Goal: Book appointment/travel/reservation

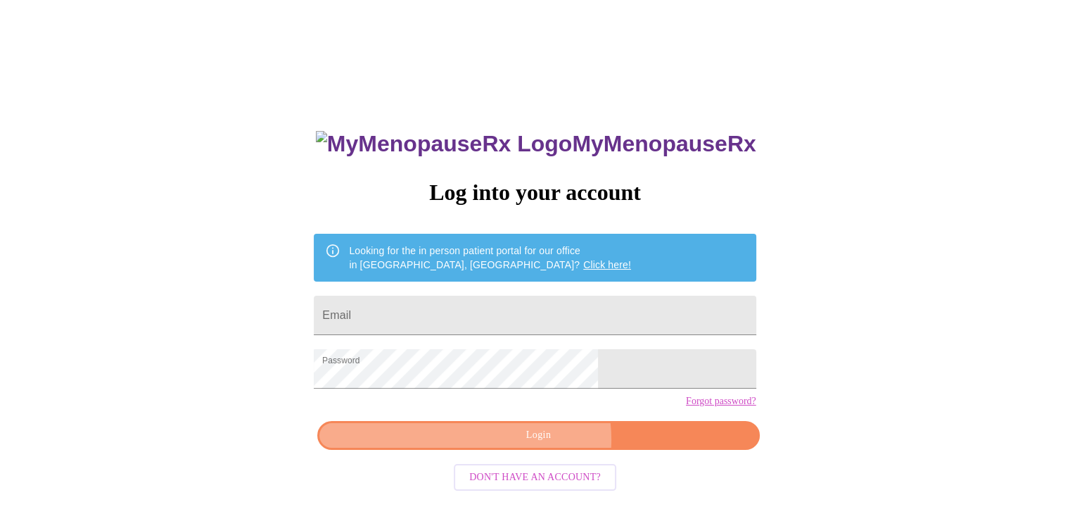
click at [544, 444] on span "Login" at bounding box center [537, 435] width 409 height 18
click at [551, 444] on span "Login" at bounding box center [537, 435] width 409 height 18
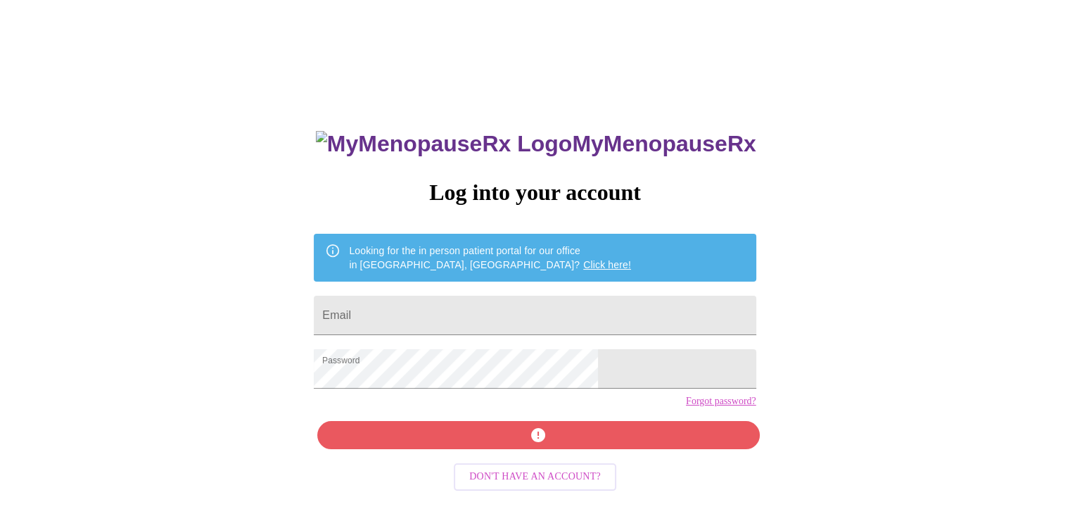
scroll to position [14, 0]
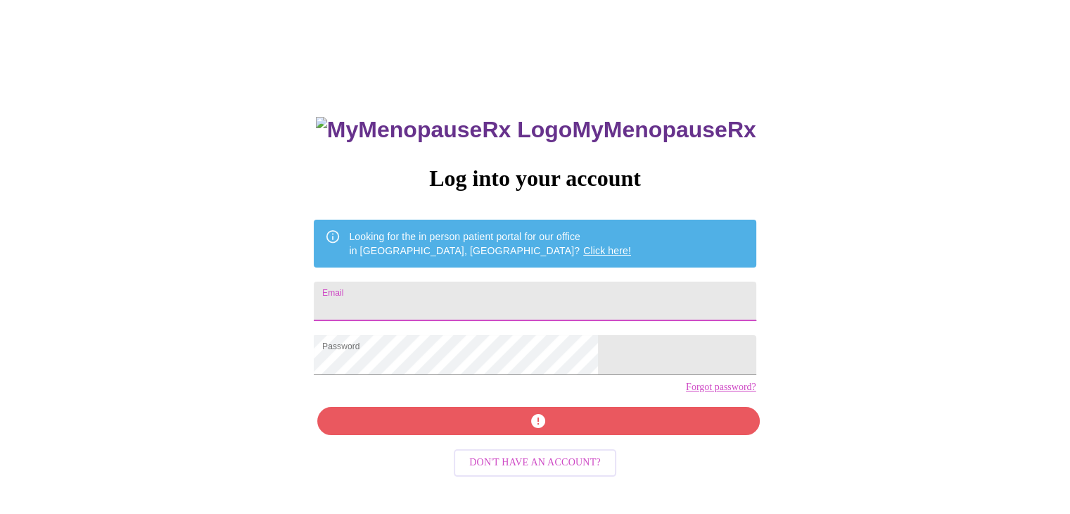
click at [459, 295] on input "Email" at bounding box center [535, 300] width 442 height 39
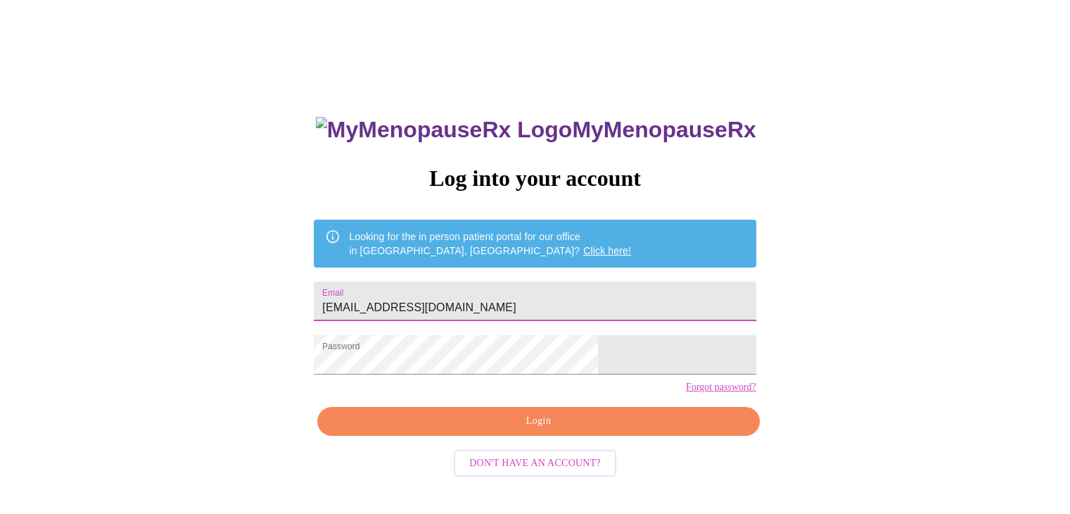
type input "[EMAIL_ADDRESS][DOMAIN_NAME]"
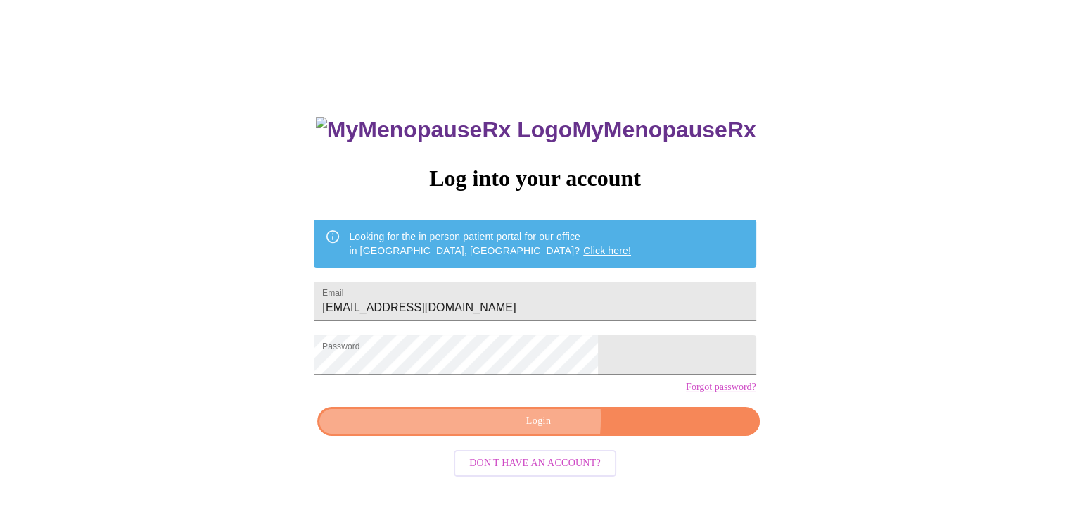
click at [504, 430] on span "Login" at bounding box center [537, 421] width 409 height 18
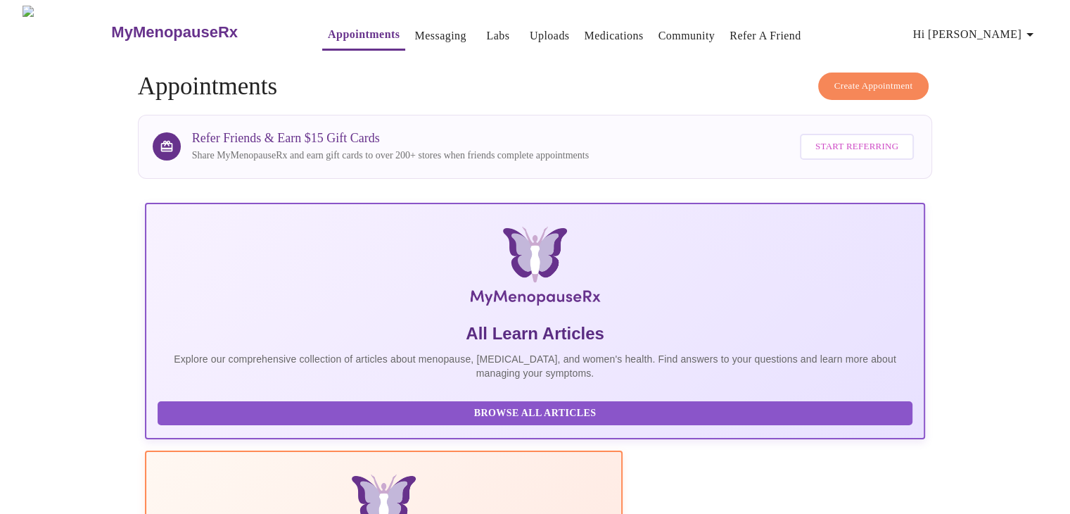
click at [1019, 32] on span "Hi [PERSON_NAME]" at bounding box center [975, 35] width 125 height 20
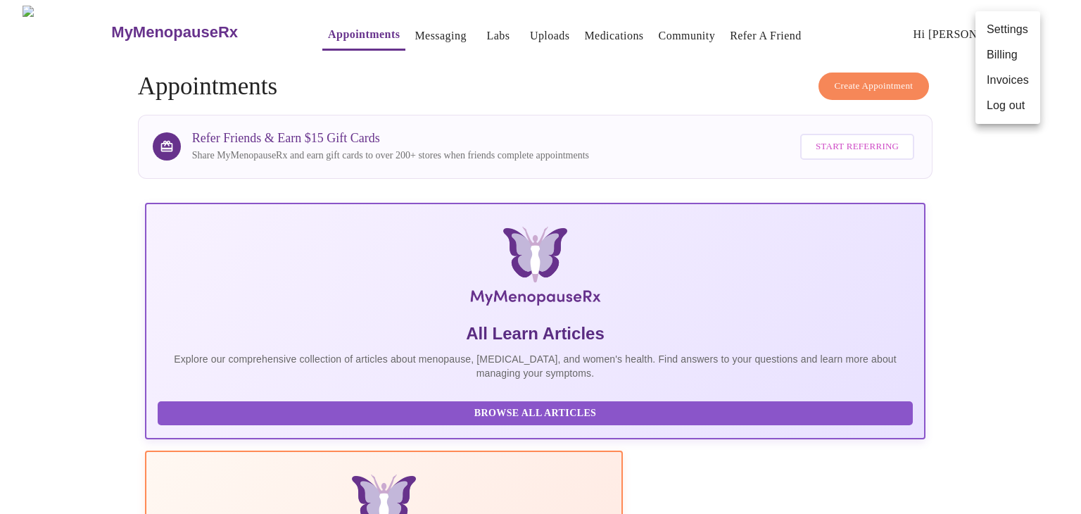
click at [406, 31] on div at bounding box center [540, 257] width 1081 height 514
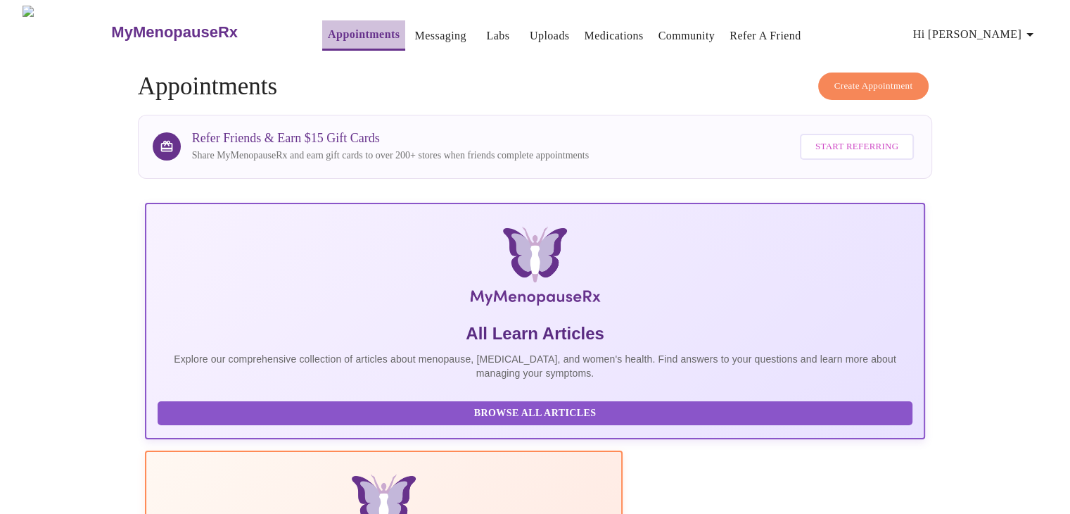
click at [328, 29] on link "Appointments" at bounding box center [364, 35] width 72 height 20
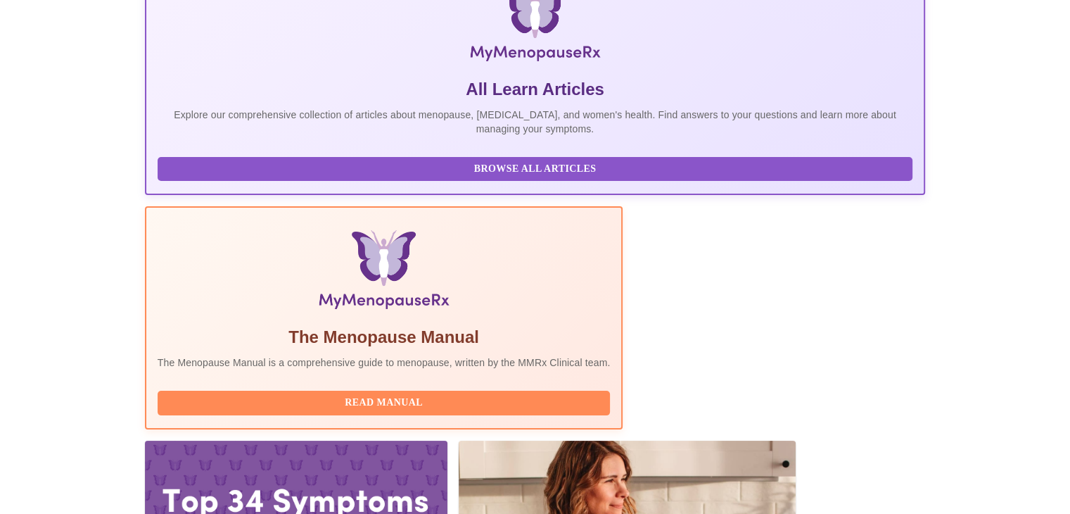
scroll to position [255, 0]
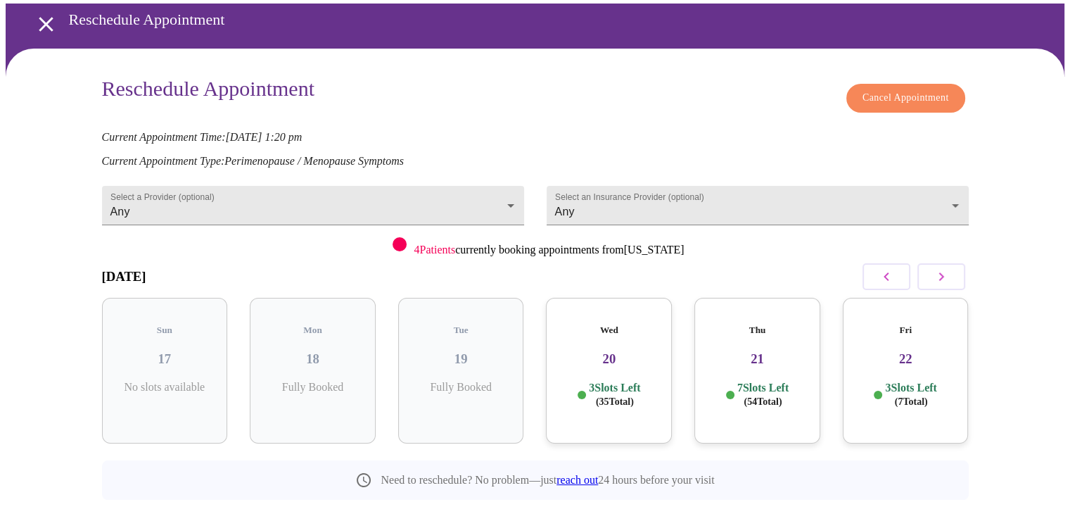
scroll to position [78, 0]
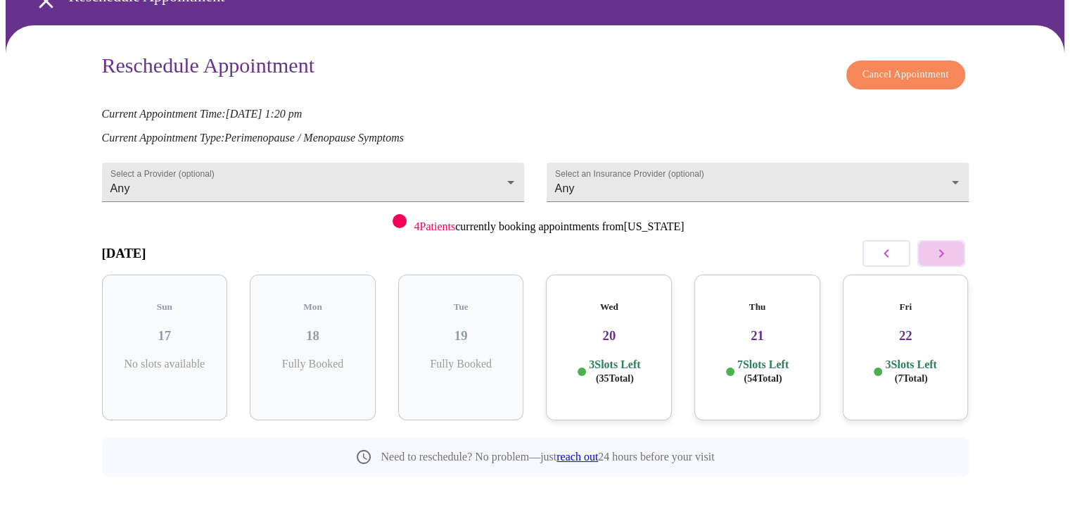
click at [956, 251] on button "button" at bounding box center [941, 253] width 48 height 27
click at [953, 249] on button "button" at bounding box center [941, 253] width 48 height 27
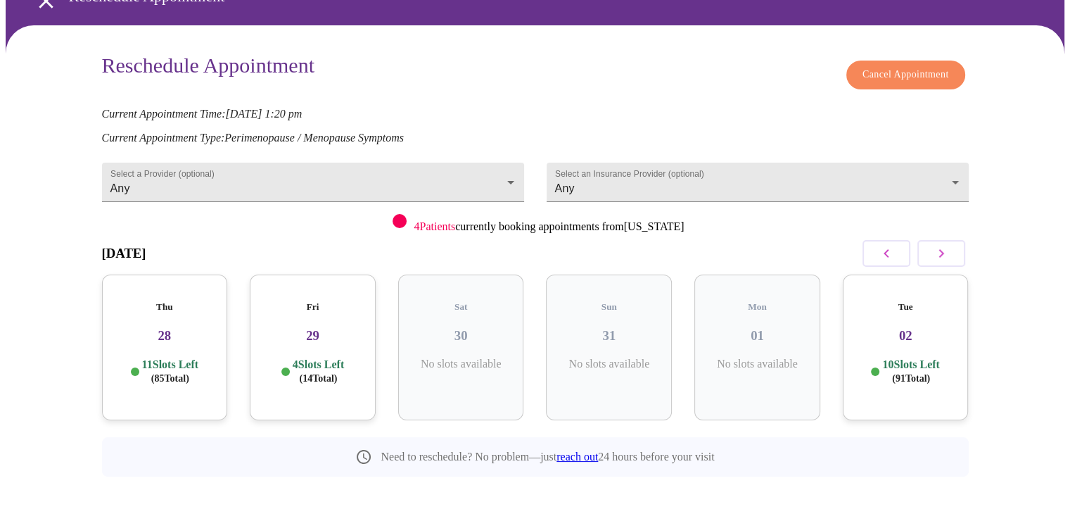
click at [915, 334] on div "Tue 02 10 Slots Left ( 91 Total)" at bounding box center [906, 347] width 126 height 146
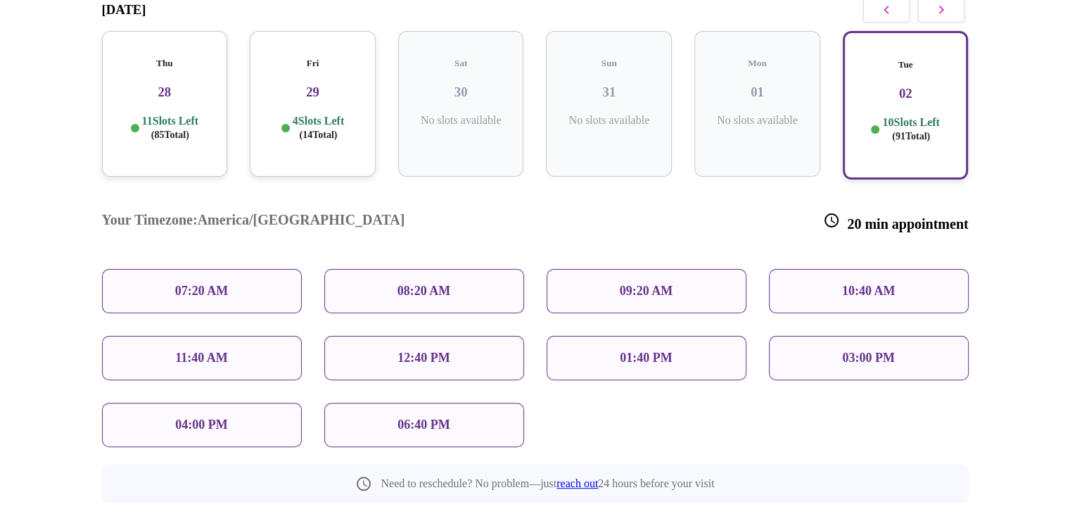
scroll to position [333, 0]
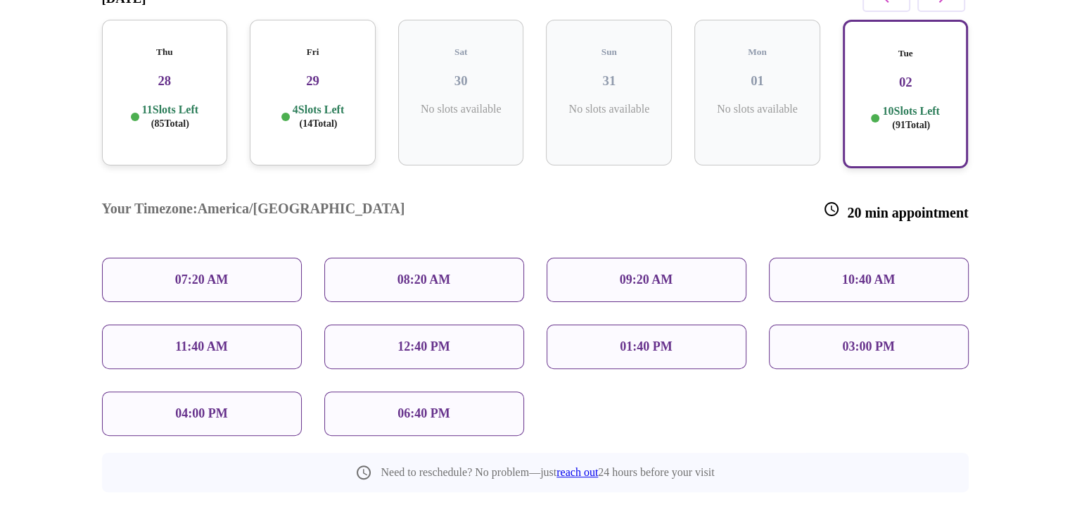
click at [232, 324] on div "11:40 AM" at bounding box center [202, 346] width 200 height 44
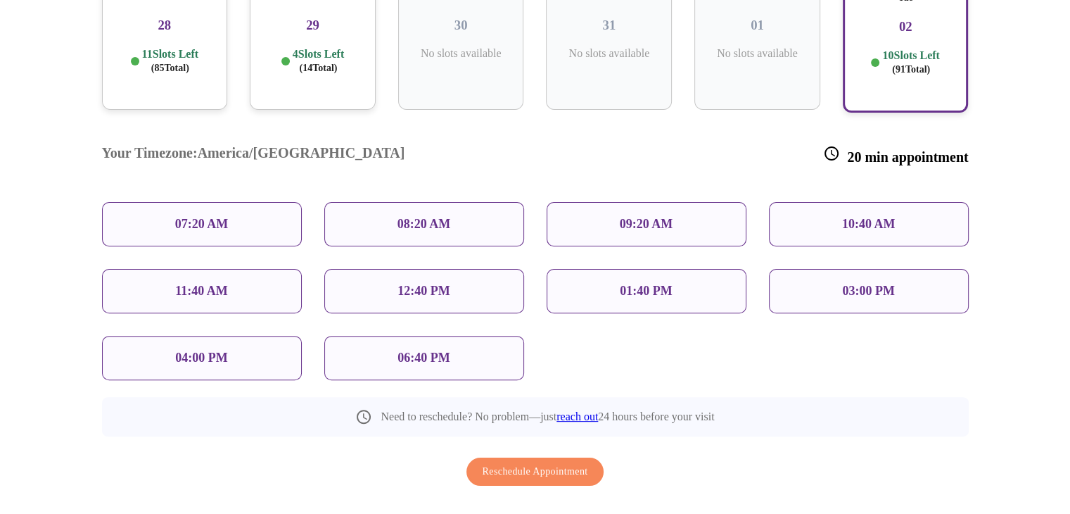
click at [574, 450] on div "Reschedule Appointment" at bounding box center [535, 471] width 867 height 43
click at [569, 463] on span "Reschedule Appointment" at bounding box center [536, 472] width 106 height 18
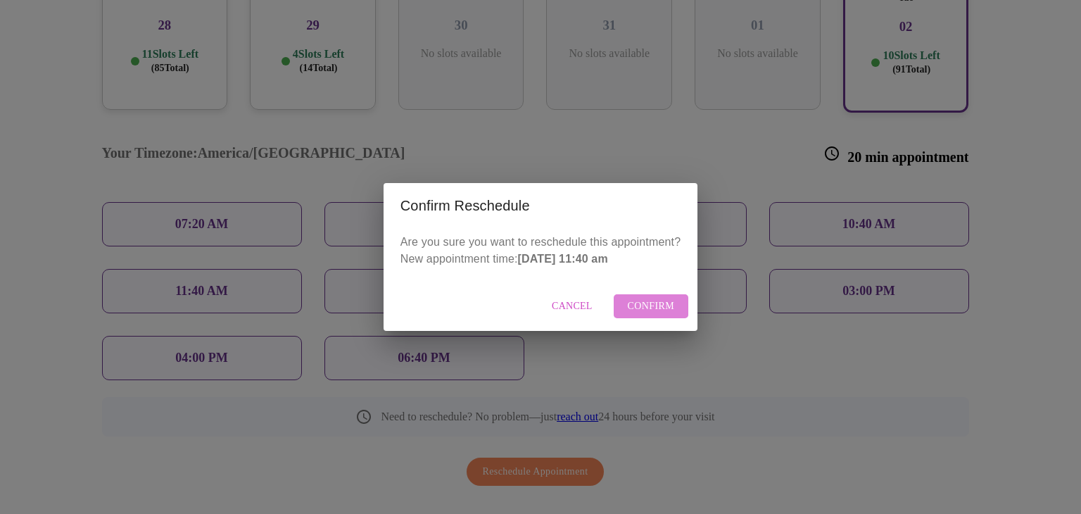
click at [651, 310] on span "Confirm" at bounding box center [650, 307] width 47 height 18
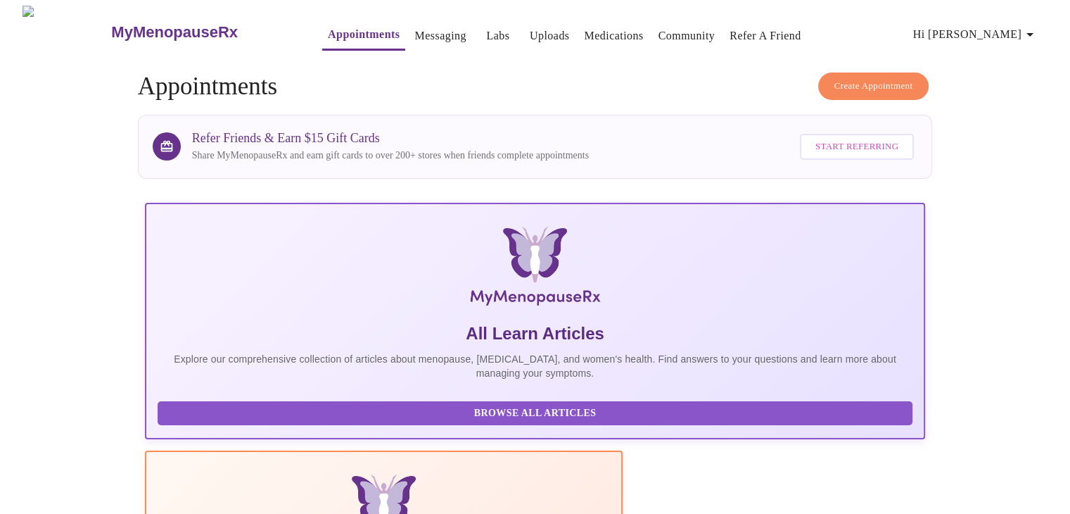
click at [414, 30] on link "Messaging" at bounding box center [439, 36] width 51 height 20
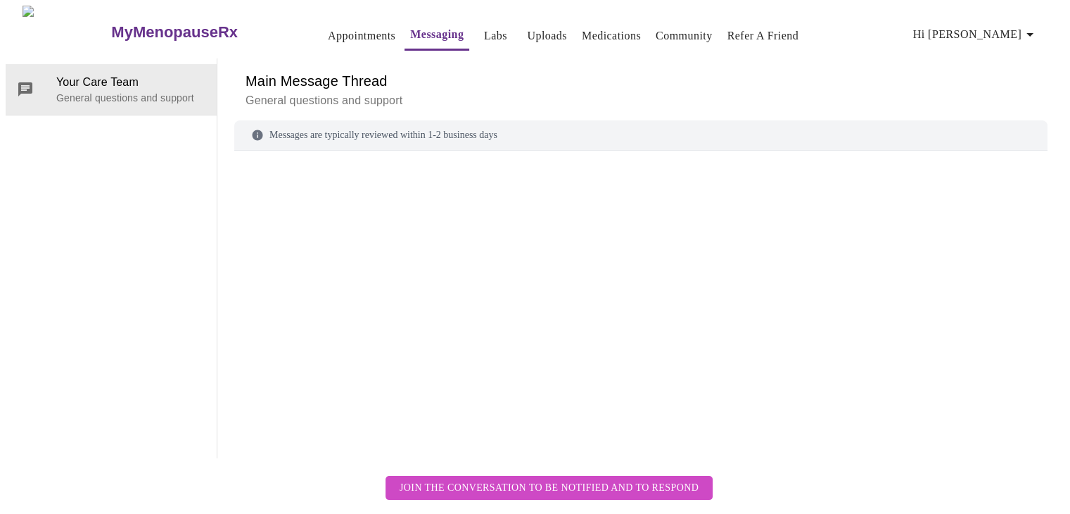
scroll to position [53, 0]
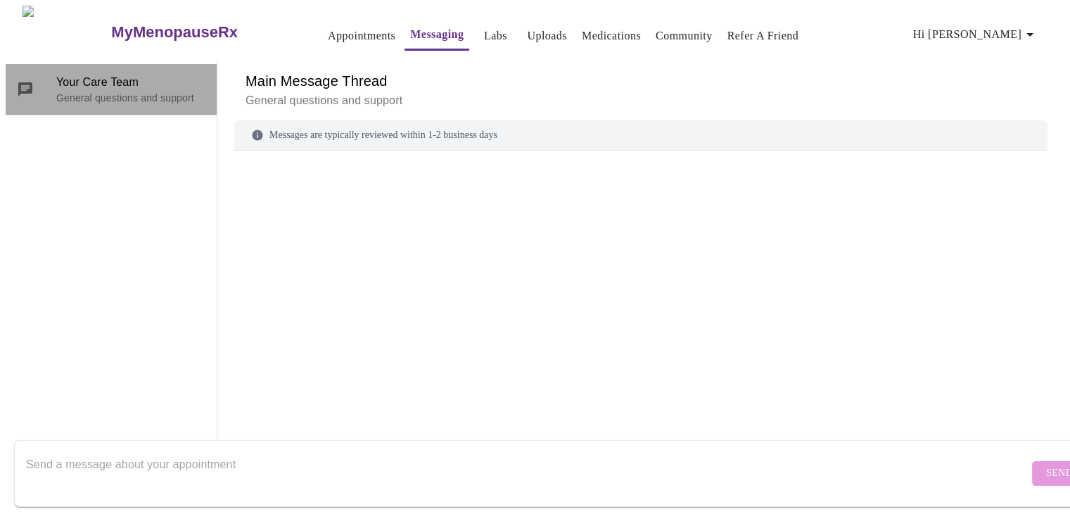
click at [66, 74] on span "Your Care Team" at bounding box center [130, 82] width 149 height 17
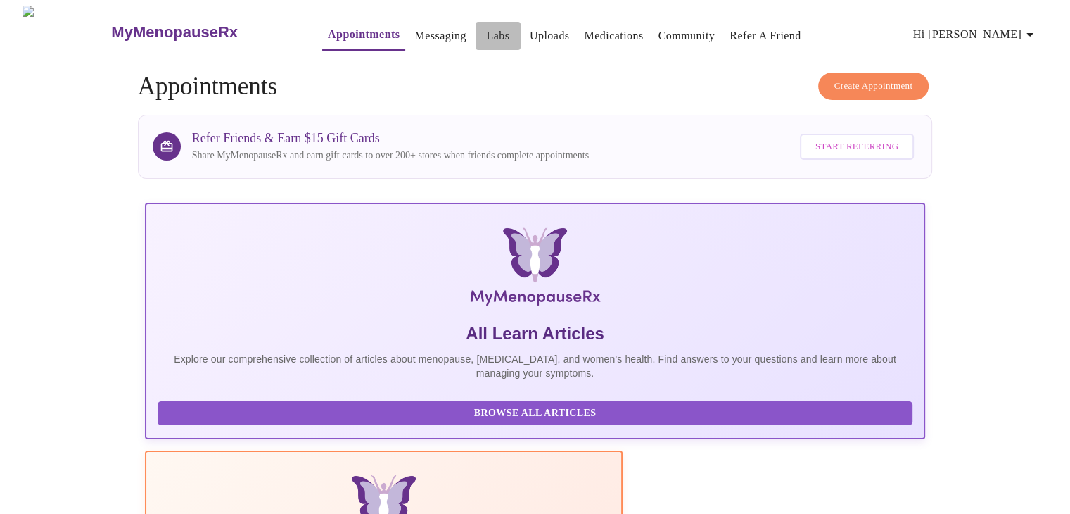
click at [486, 26] on link "Labs" at bounding box center [497, 36] width 23 height 20
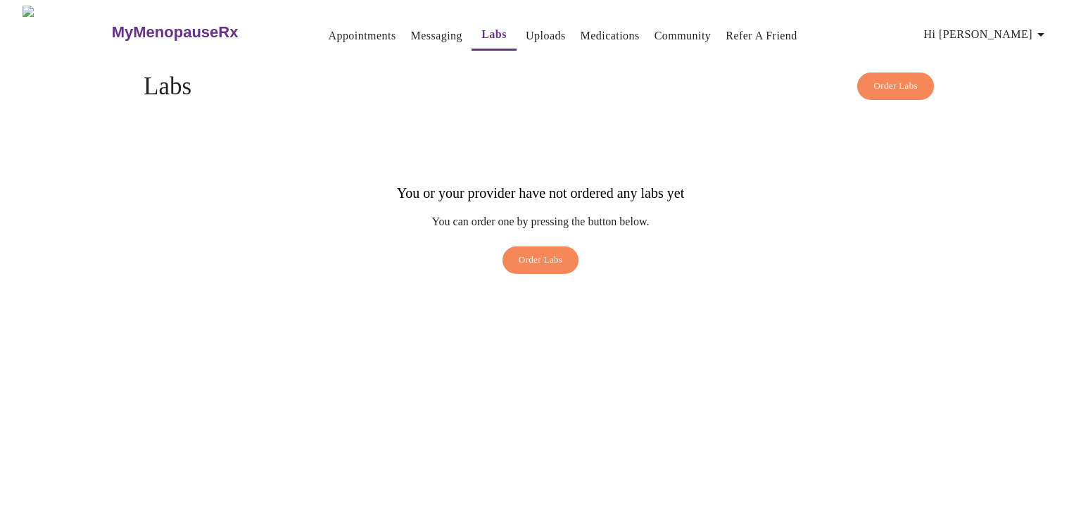
click at [528, 33] on link "Uploads" at bounding box center [545, 36] width 40 height 20
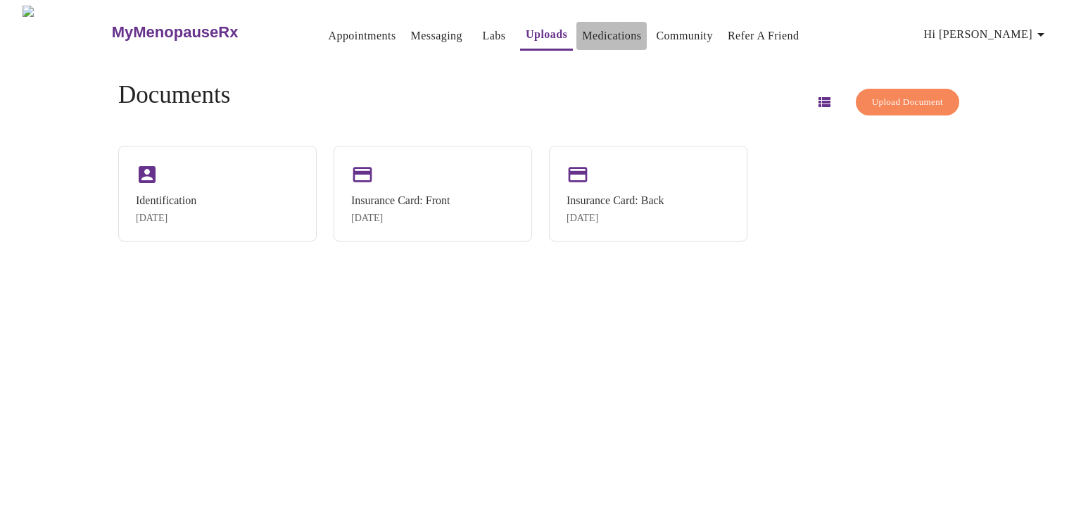
click at [584, 30] on link "Medications" at bounding box center [611, 36] width 59 height 20
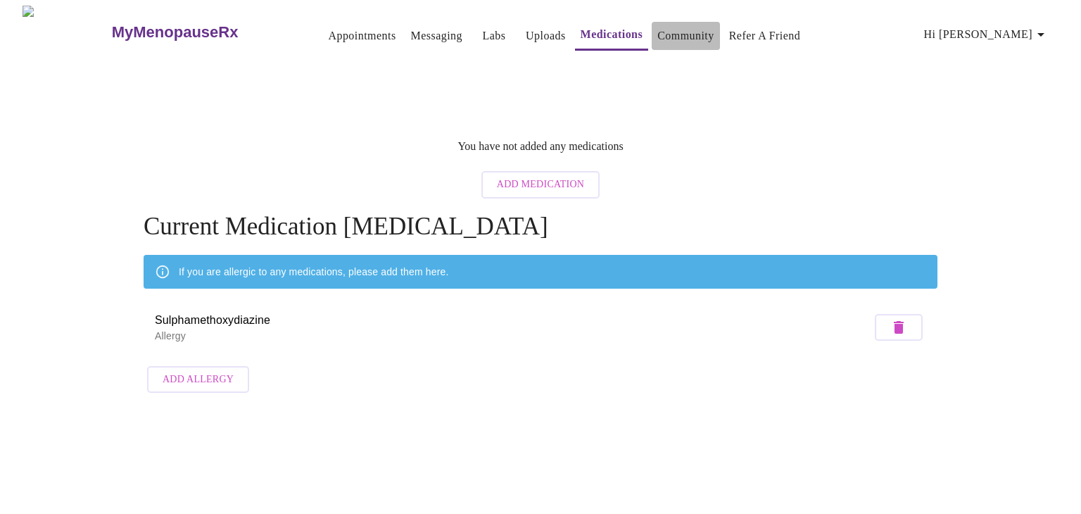
click at [687, 37] on link "Community" at bounding box center [685, 36] width 57 height 20
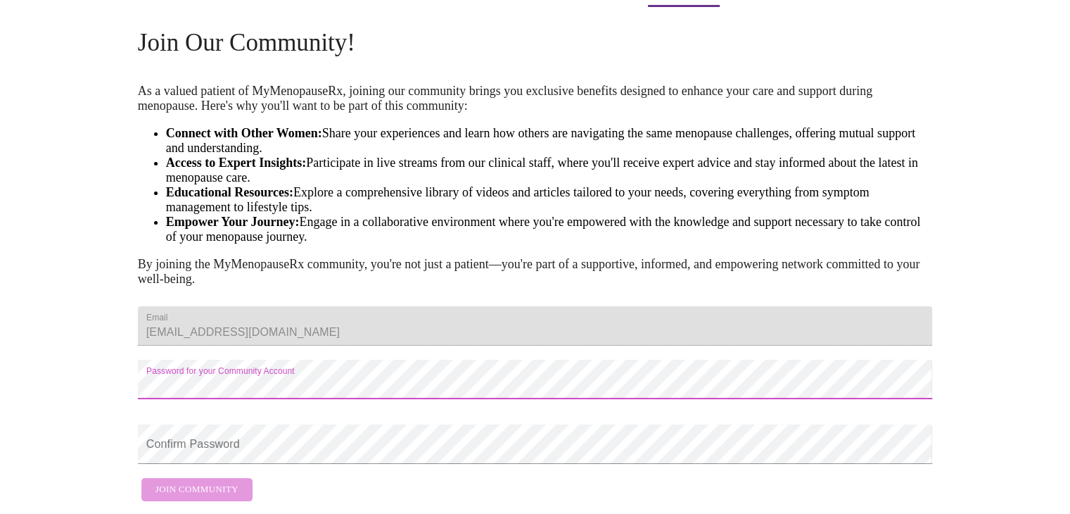
scroll to position [127, 0]
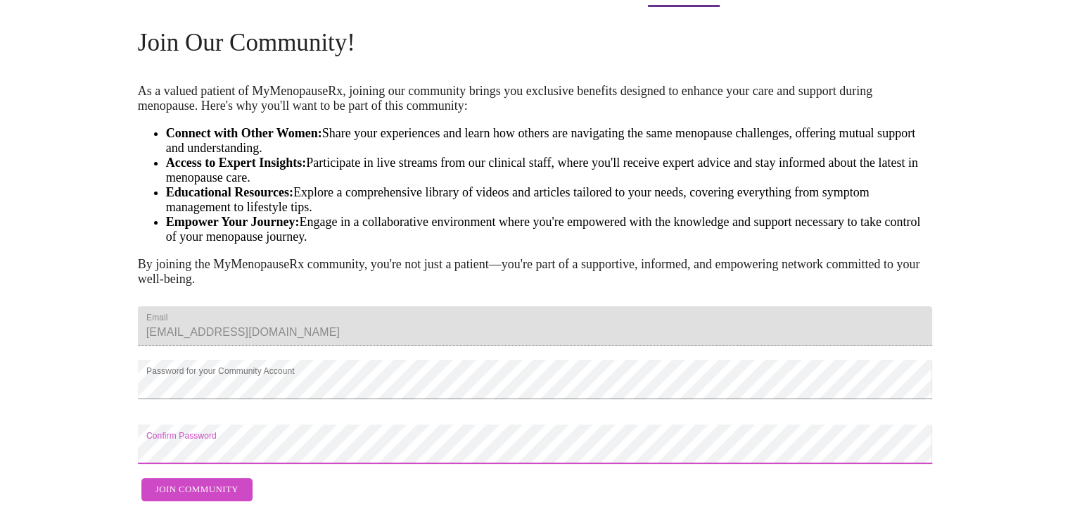
click at [169, 481] on span "Join Community" at bounding box center [196, 489] width 83 height 16
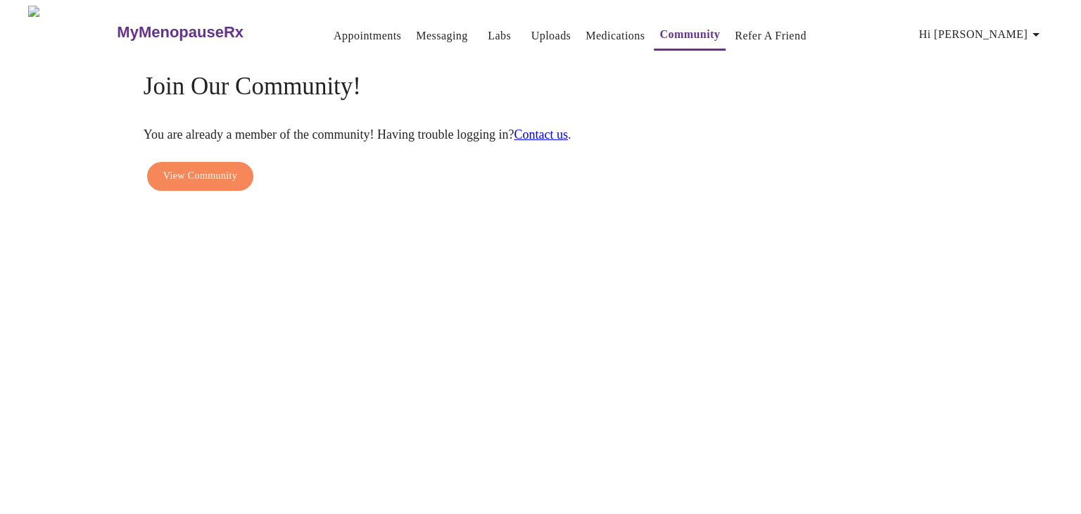
scroll to position [0, 0]
